Goal: Task Accomplishment & Management: Use online tool/utility

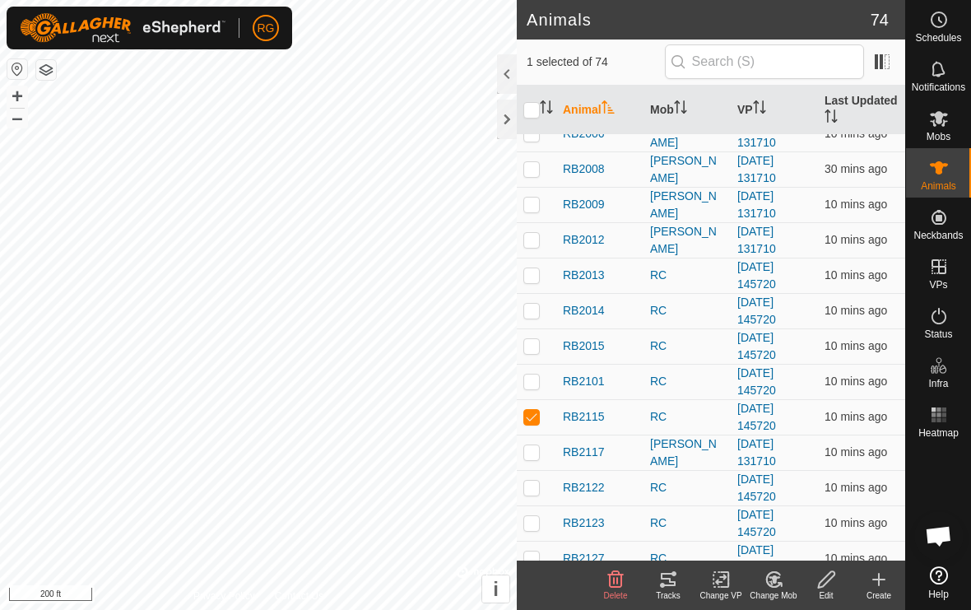
scroll to position [1230, 0]
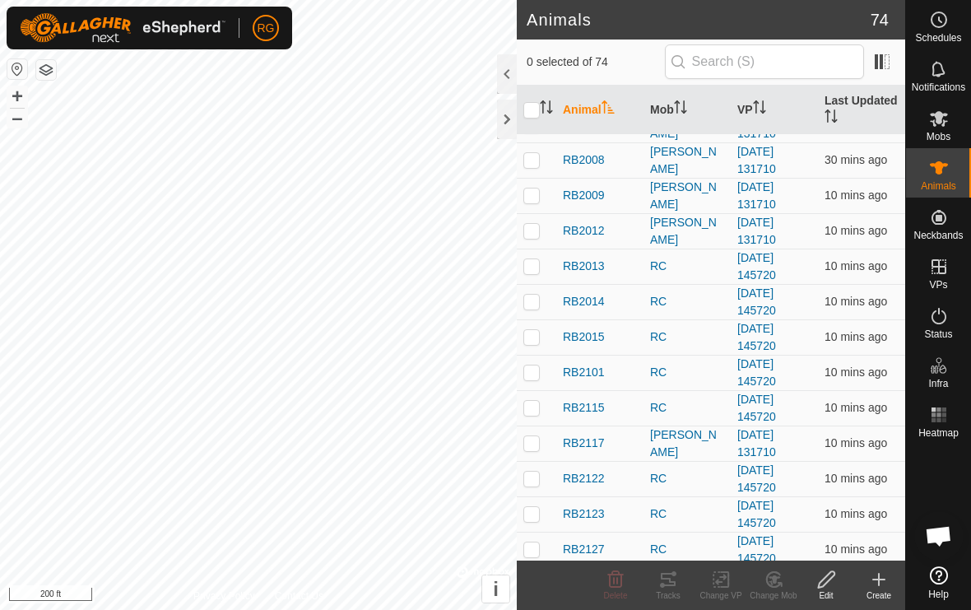
checkbox input "false"
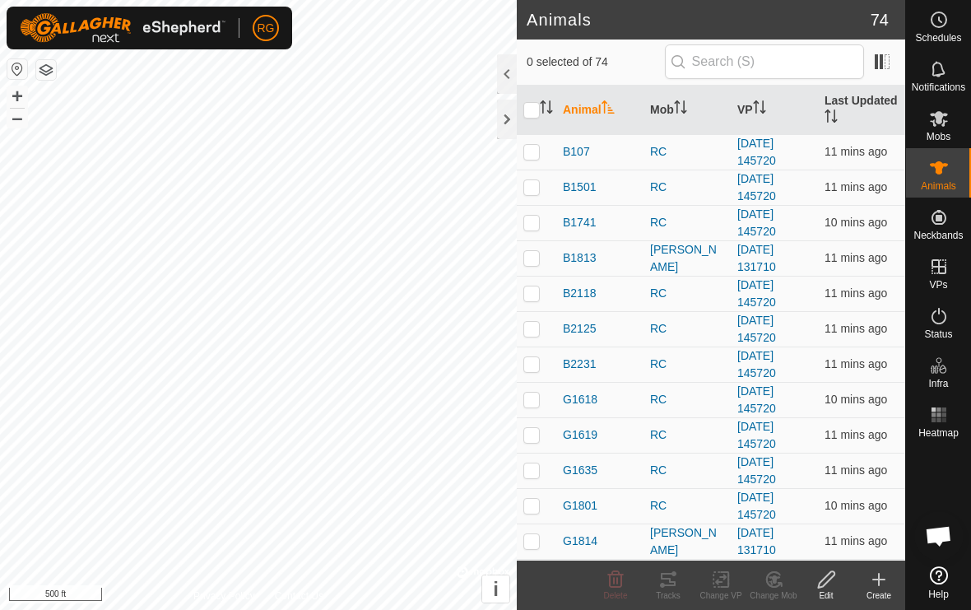
scroll to position [0, 0]
click at [510, 130] on div at bounding box center [507, 120] width 20 height 40
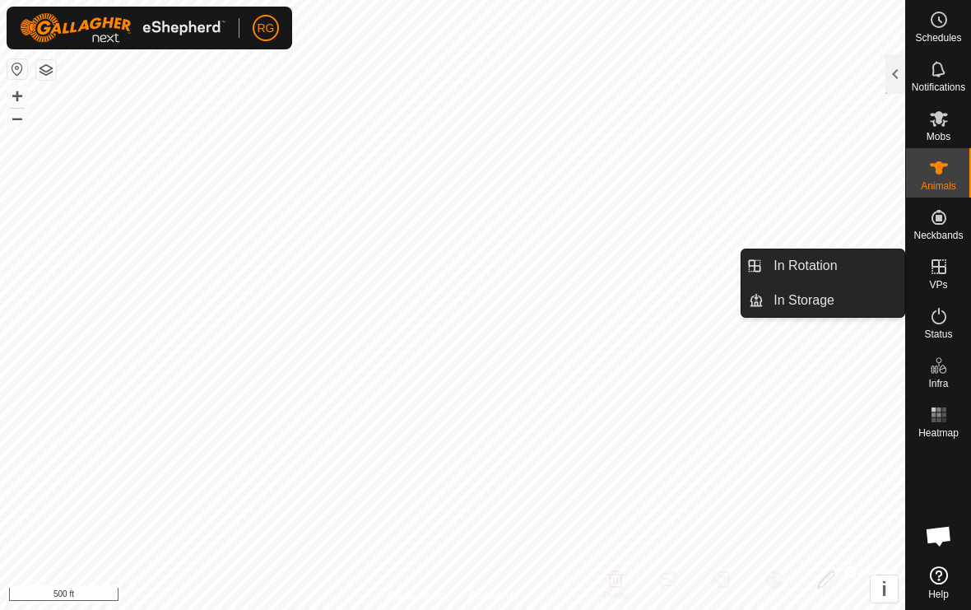
click at [941, 280] on span "VPs" at bounding box center [938, 285] width 18 height 10
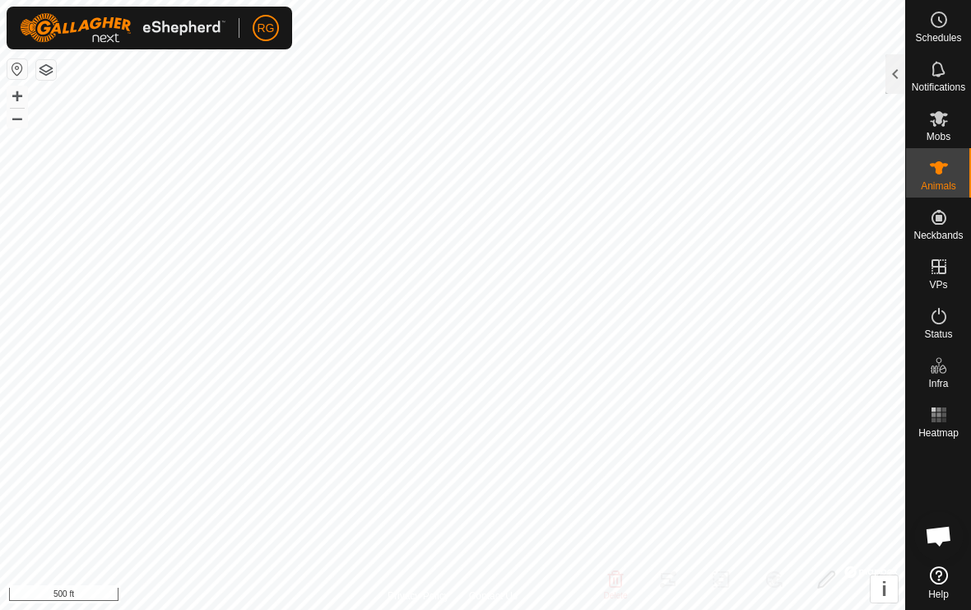
click at [900, 81] on div at bounding box center [896, 74] width 20 height 40
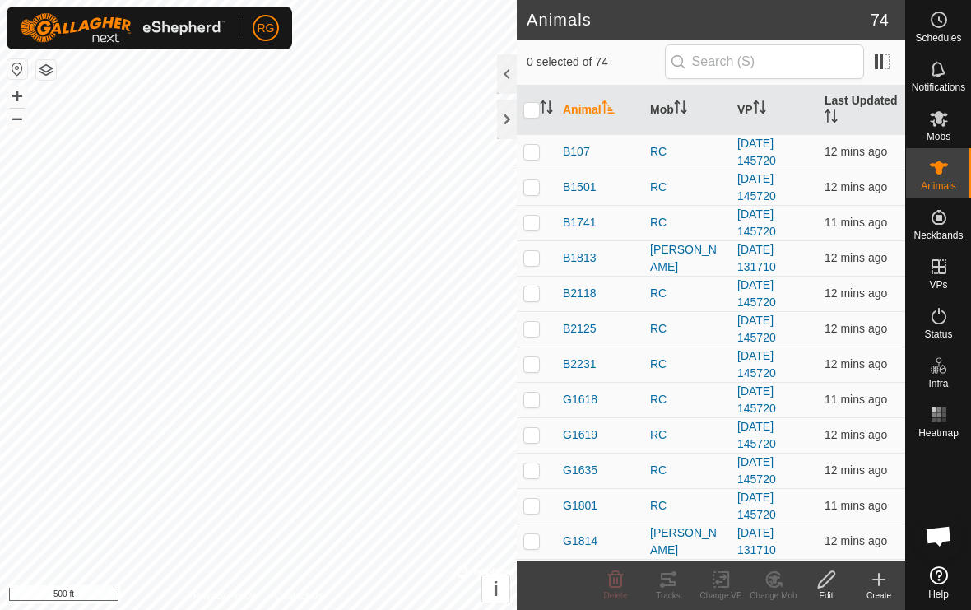
click at [884, 586] on icon at bounding box center [879, 580] width 20 height 20
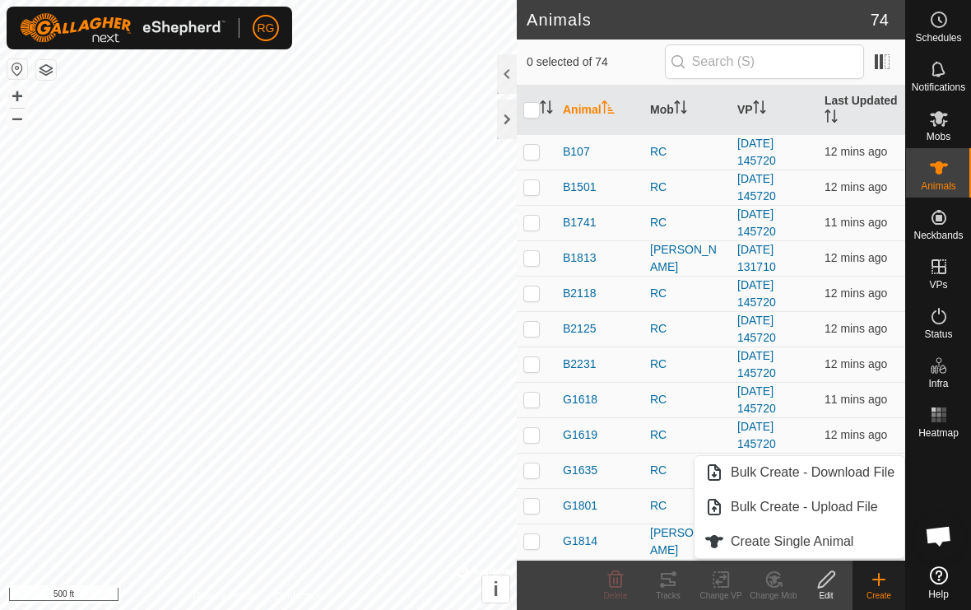
click at [509, 125] on div at bounding box center [507, 120] width 20 height 40
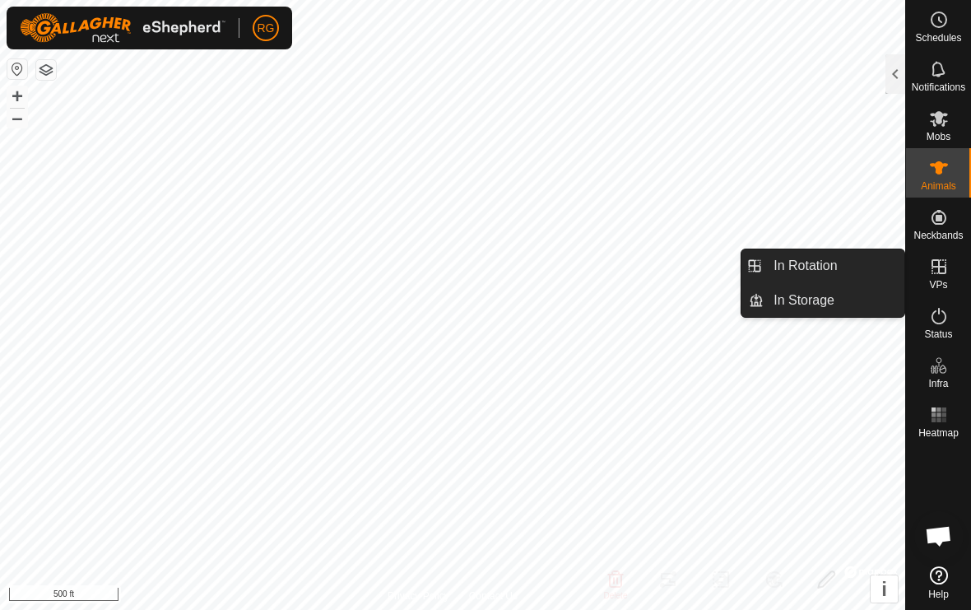
click at [870, 316] on link "In Storage" at bounding box center [834, 300] width 141 height 33
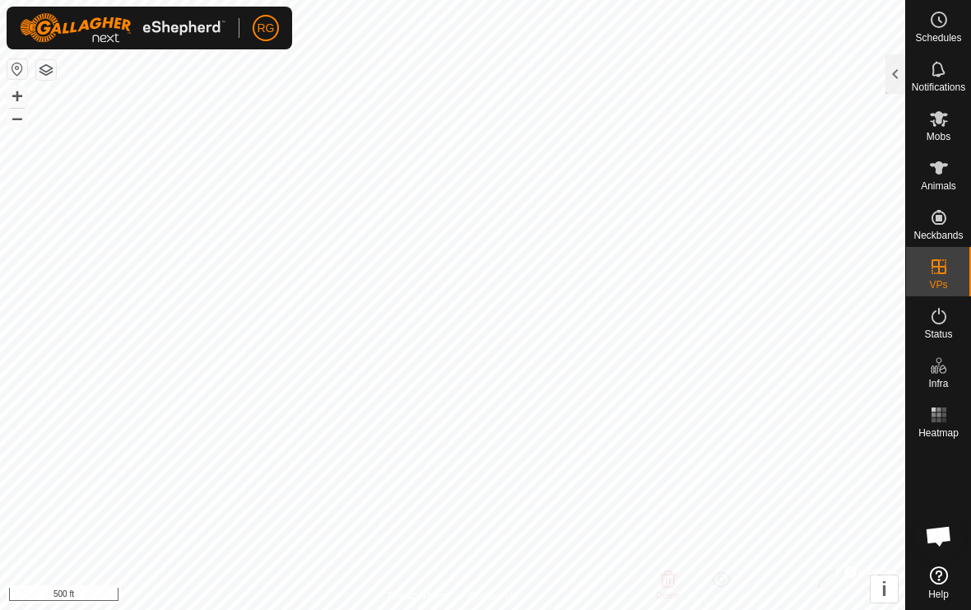
click at [902, 69] on div at bounding box center [896, 74] width 20 height 40
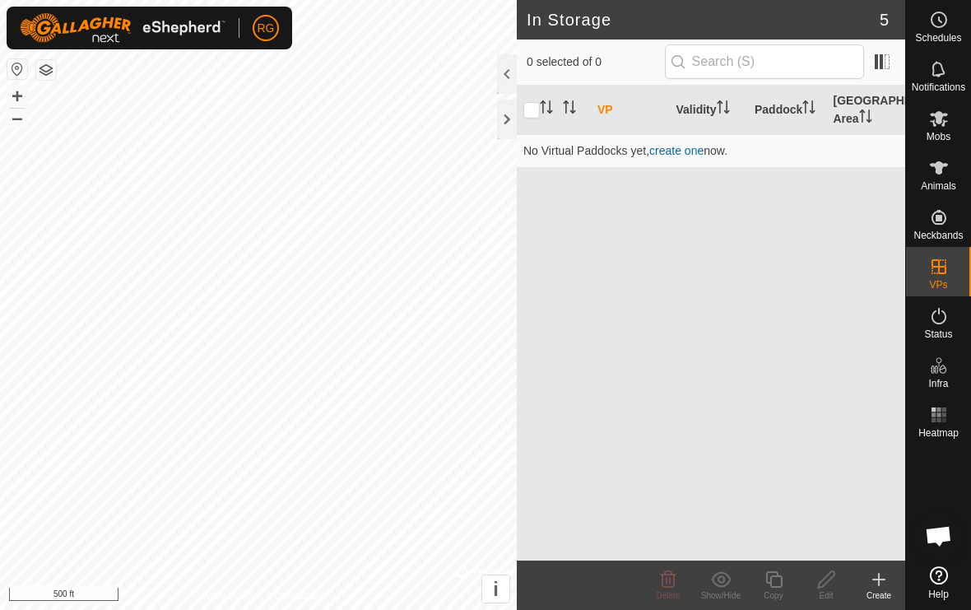
click at [889, 586] on create-svg-icon at bounding box center [879, 580] width 53 height 20
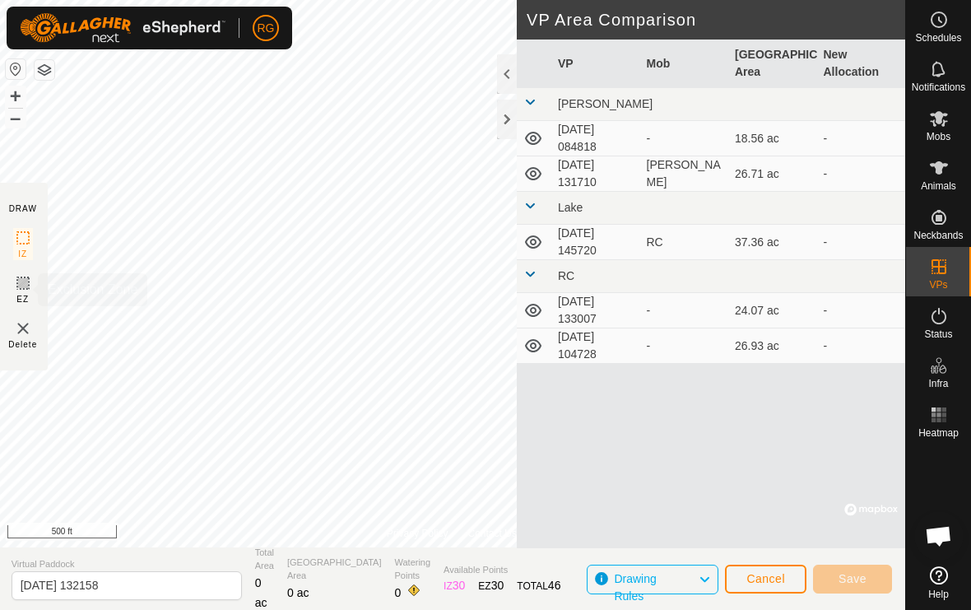
click at [31, 294] on div "EZ" at bounding box center [23, 289] width 20 height 32
click at [509, 122] on div at bounding box center [507, 120] width 20 height 40
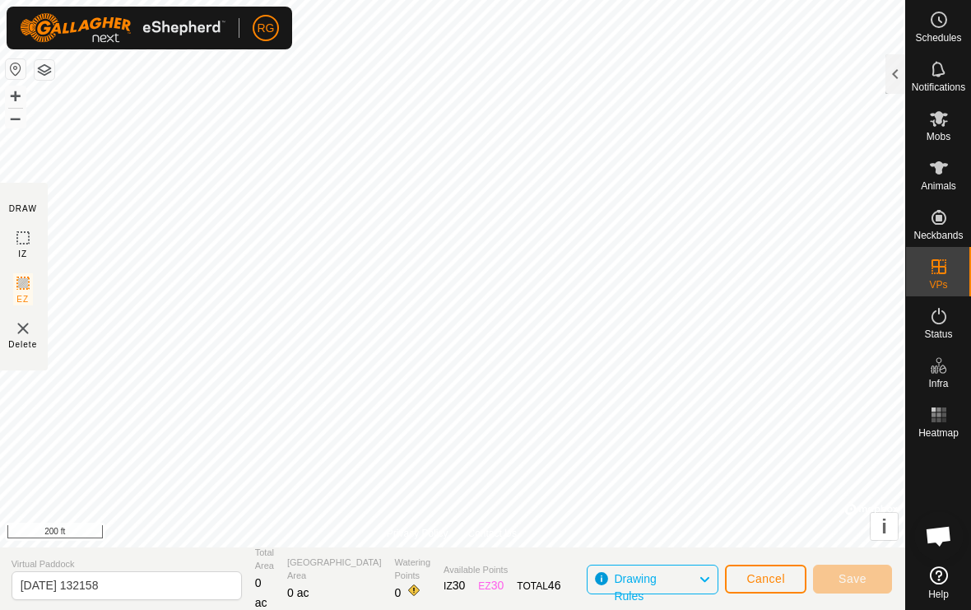
click at [784, 581] on span "Cancel" at bounding box center [765, 578] width 39 height 13
